Goal: Book appointment/travel/reservation

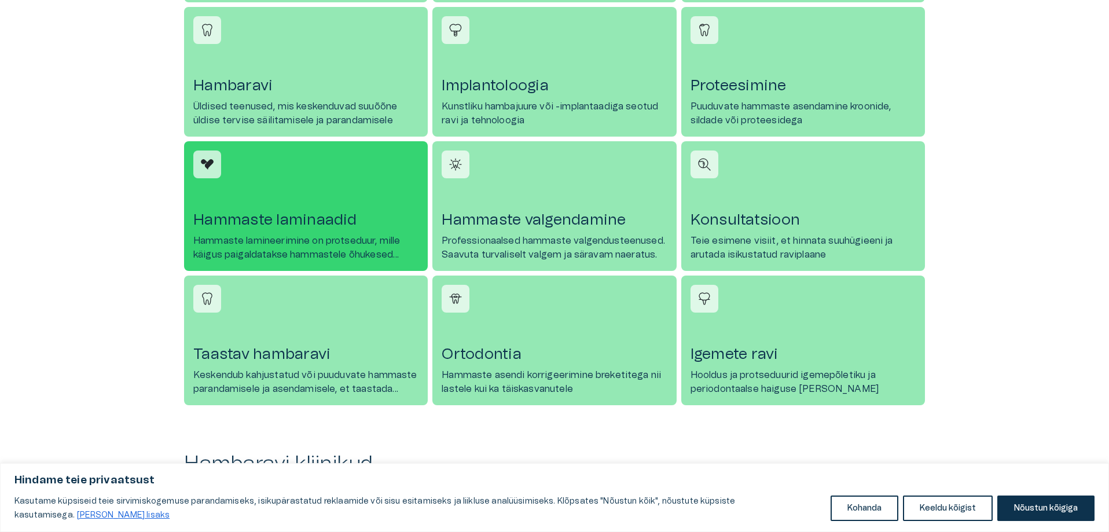
scroll to position [498, 0]
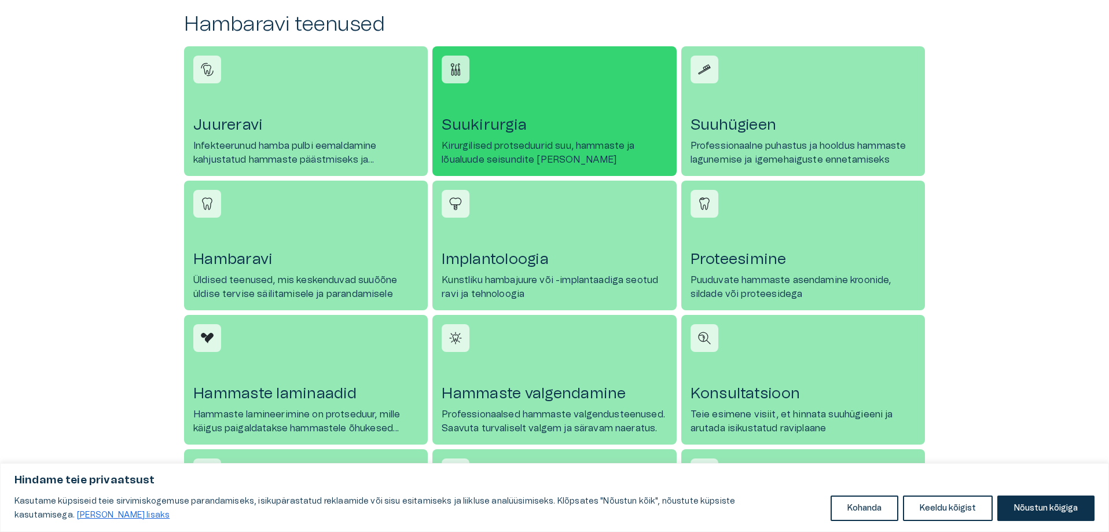
click at [510, 147] on p "Kirurgilised protseduurid suu, hammaste ja lõualuude seisundite [PERSON_NAME]" at bounding box center [554, 153] width 225 height 28
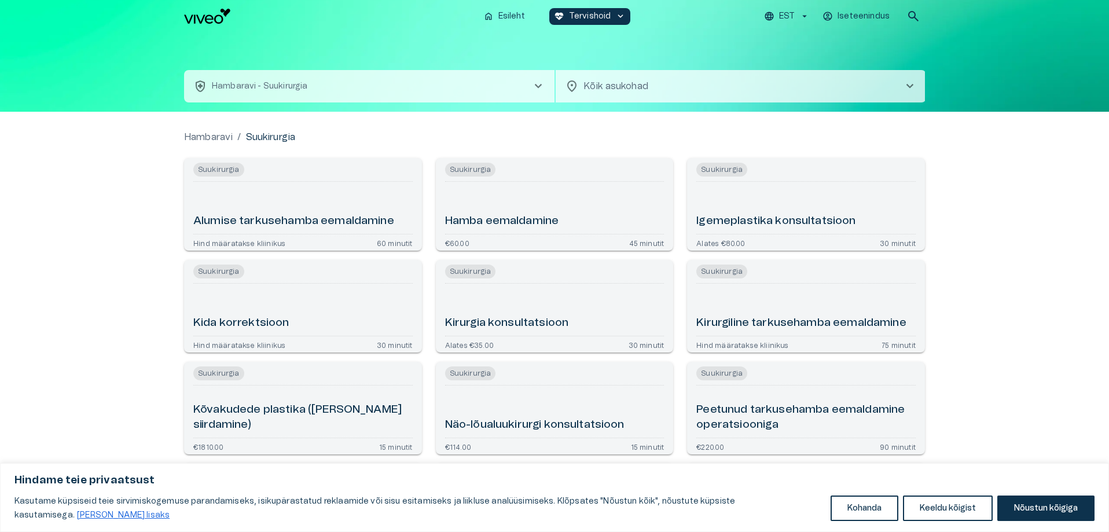
click at [474, 226] on h6 "Hamba eemaldamine" at bounding box center [502, 222] width 114 height 16
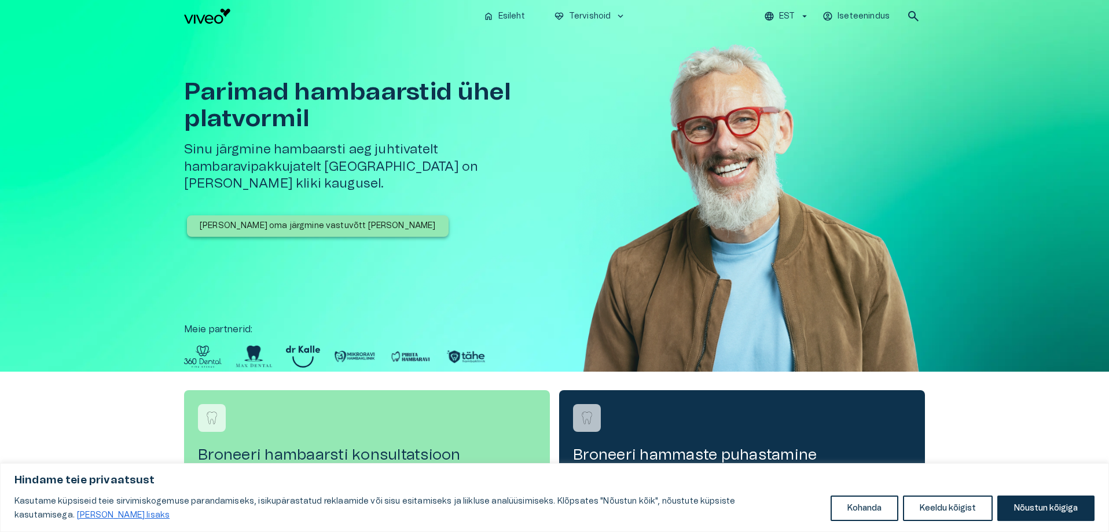
scroll to position [498, 0]
